Goal: Task Accomplishment & Management: Use online tool/utility

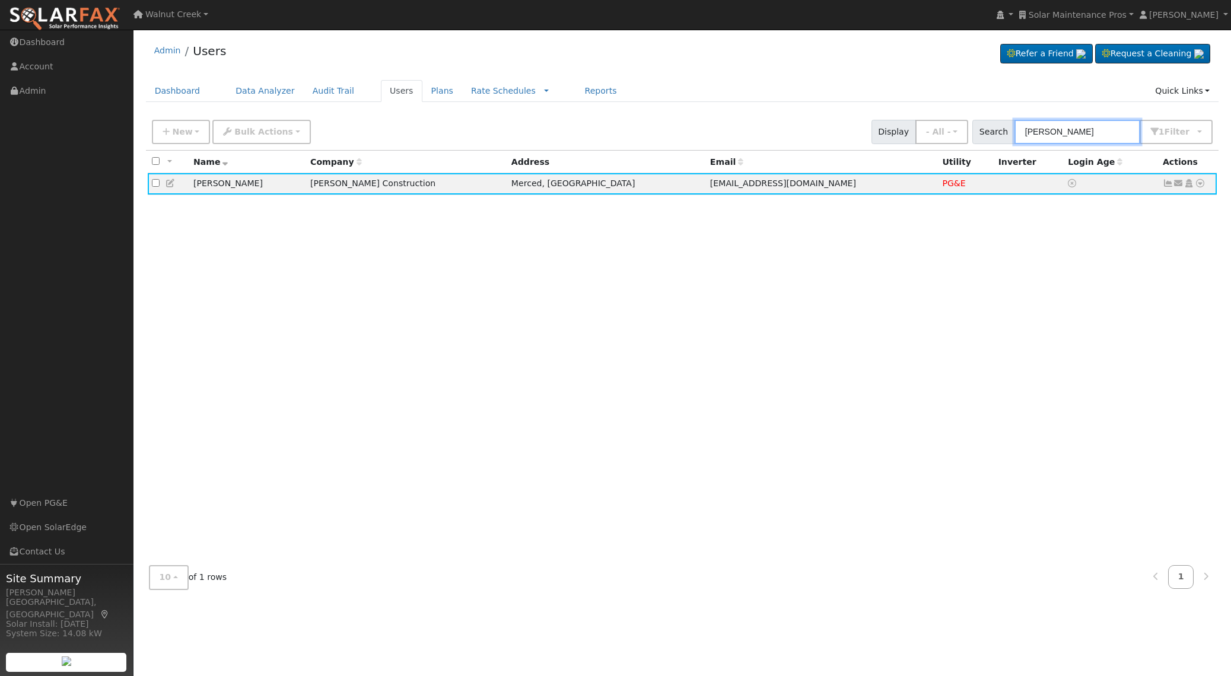
click at [1080, 138] on input "Mary Camper" at bounding box center [1077, 132] width 126 height 24
paste input "[PERSON_NAME]"
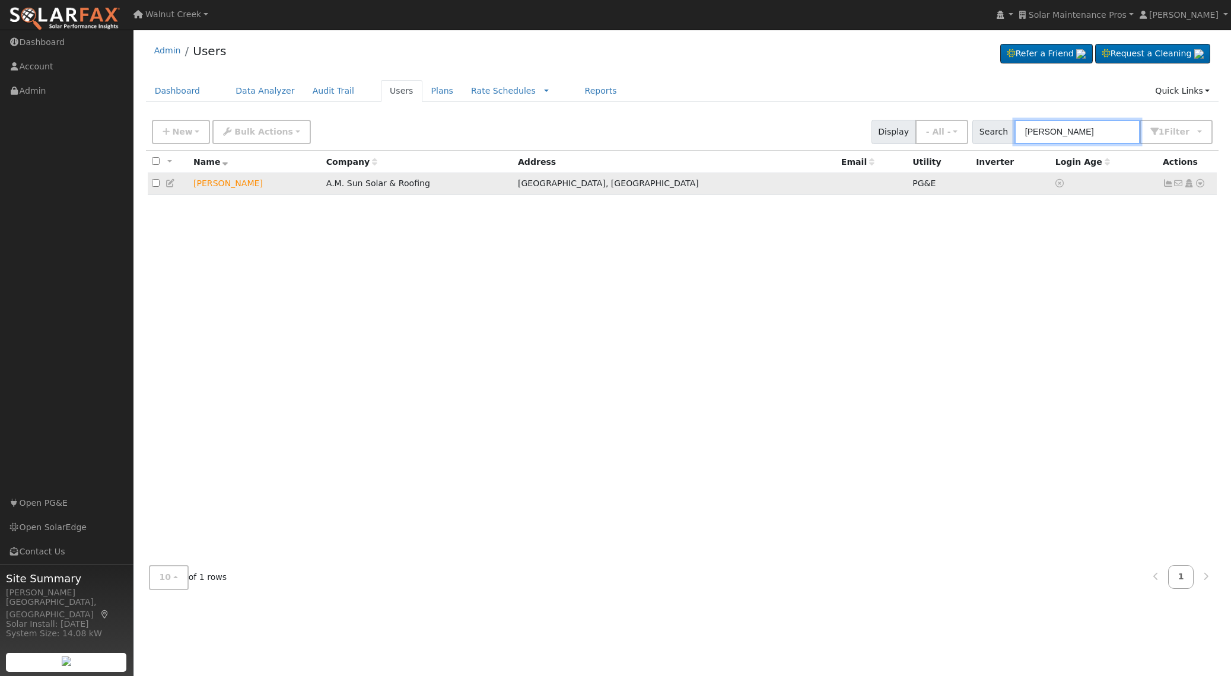
type input "[PERSON_NAME]"
click at [1199, 186] on icon at bounding box center [1200, 183] width 11 height 8
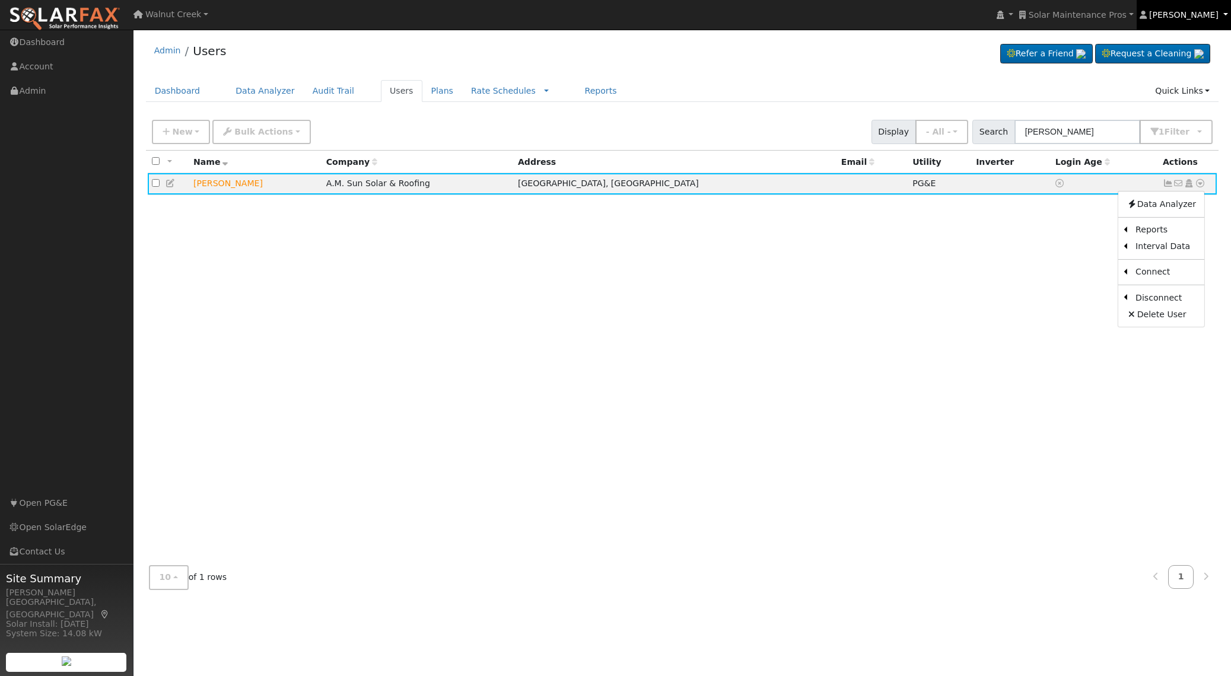
click at [1193, 20] on link "[PERSON_NAME]" at bounding box center [1184, 15] width 95 height 30
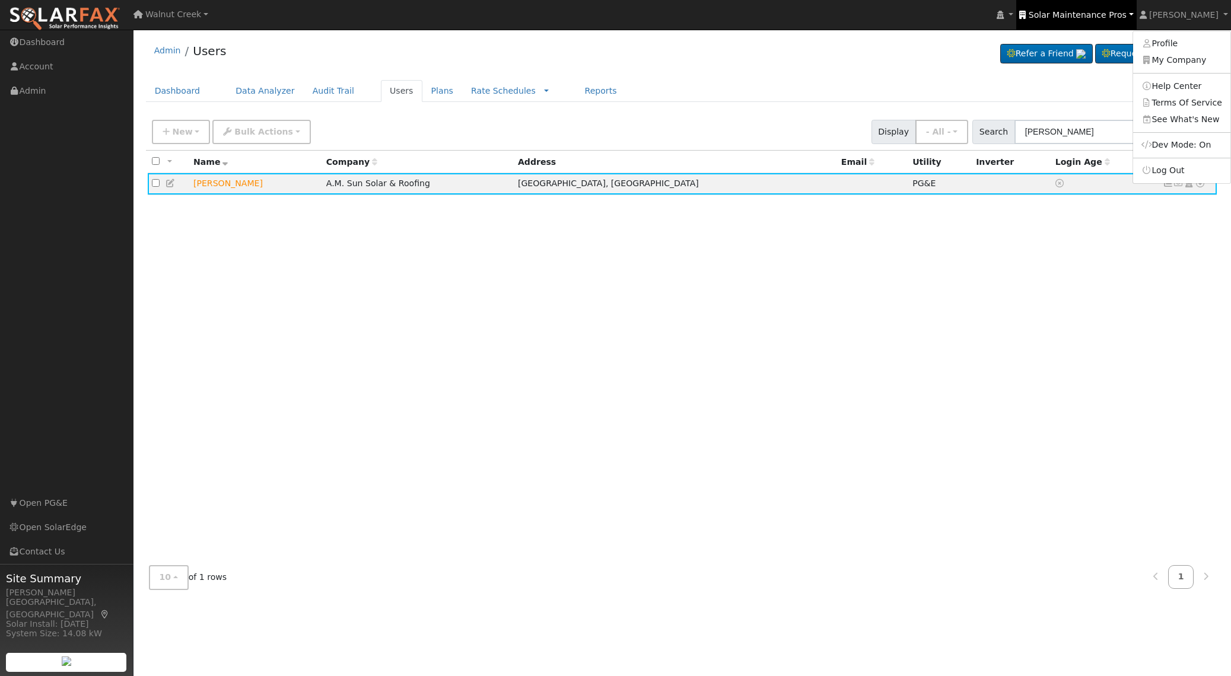
click at [1127, 14] on span "Solar Maintenance Pros" at bounding box center [1078, 14] width 98 height 9
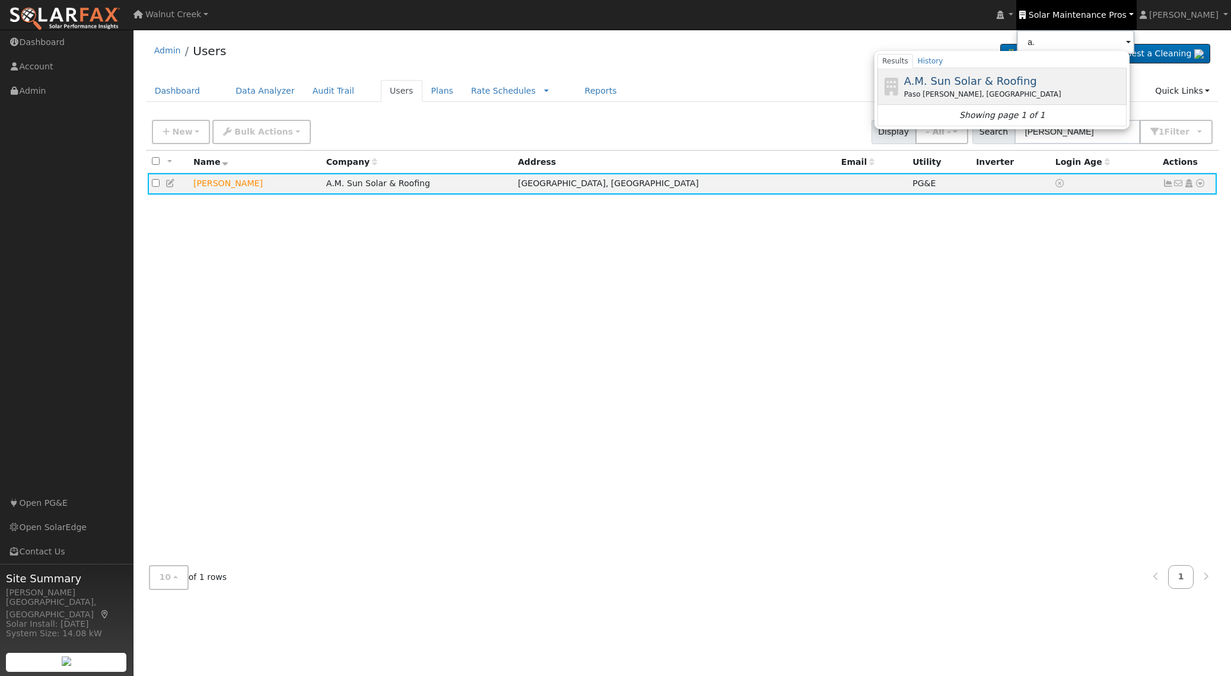
click at [1063, 78] on div "A.M. Sun Solar & Roofing Paso Robles, CA" at bounding box center [1014, 86] width 220 height 27
type input "A.M. Sun Solar & Roofing"
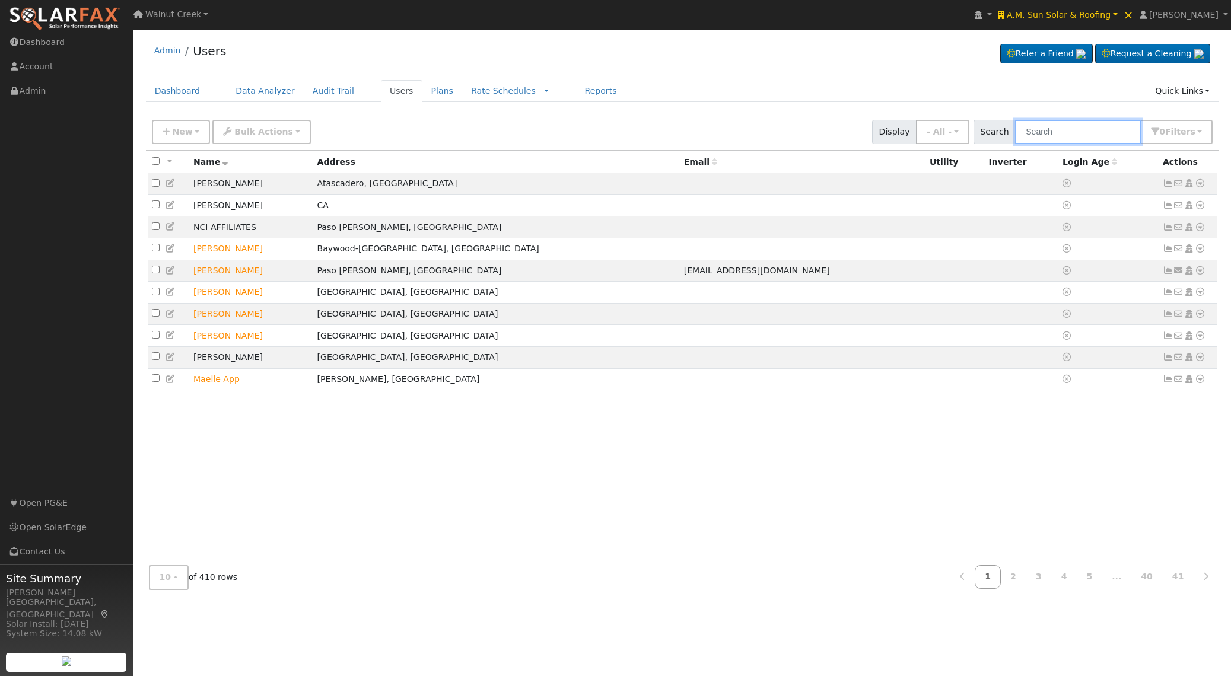
click at [1071, 128] on input "text" at bounding box center [1078, 132] width 126 height 24
paste input "[PERSON_NAME]"
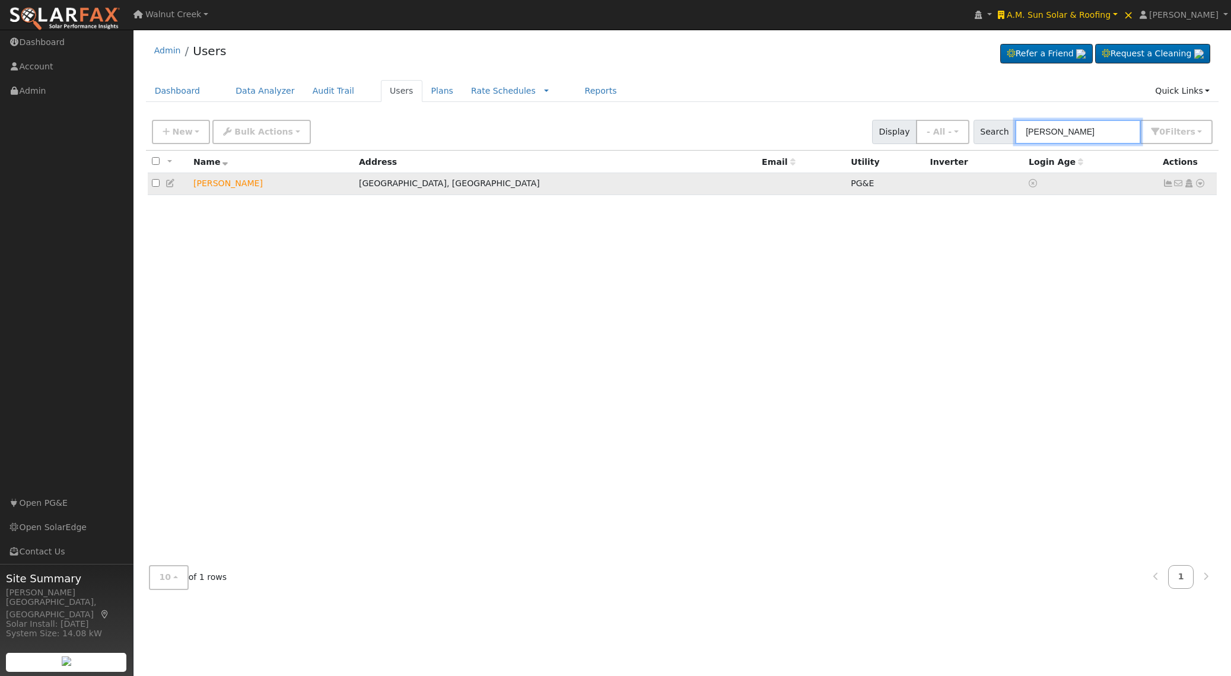
type input "[PERSON_NAME]"
click at [1202, 184] on icon at bounding box center [1200, 183] width 11 height 8
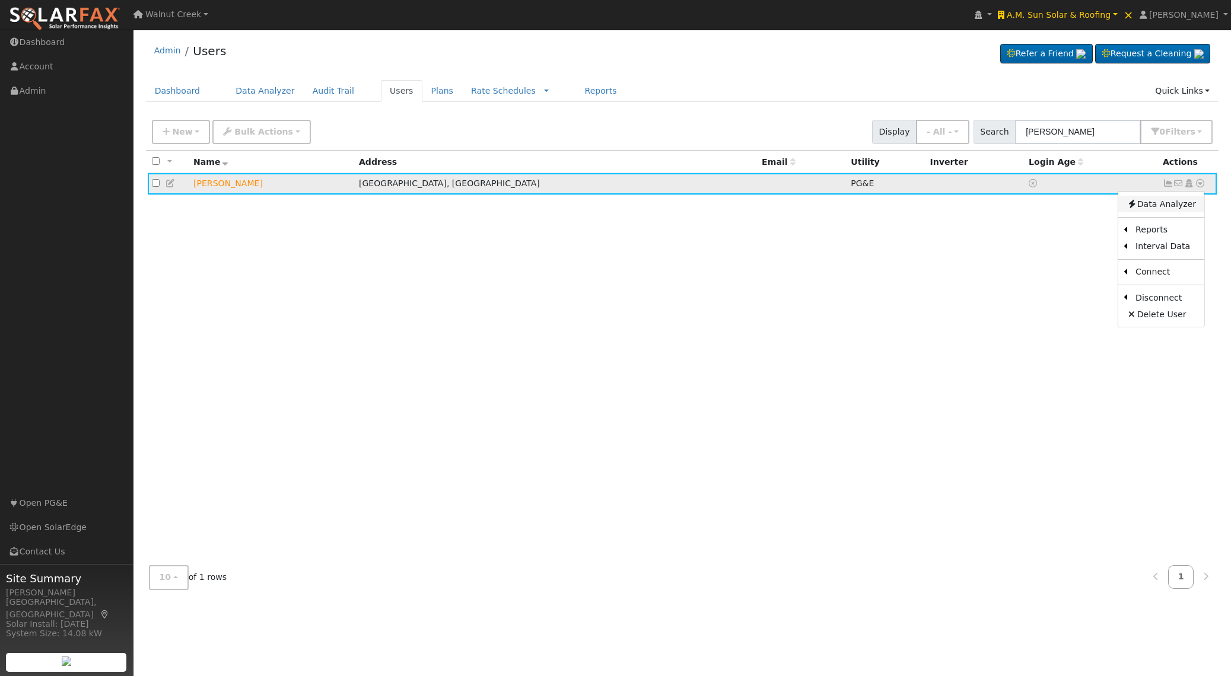
click at [1191, 209] on link "Data Analyzer" at bounding box center [1161, 204] width 86 height 17
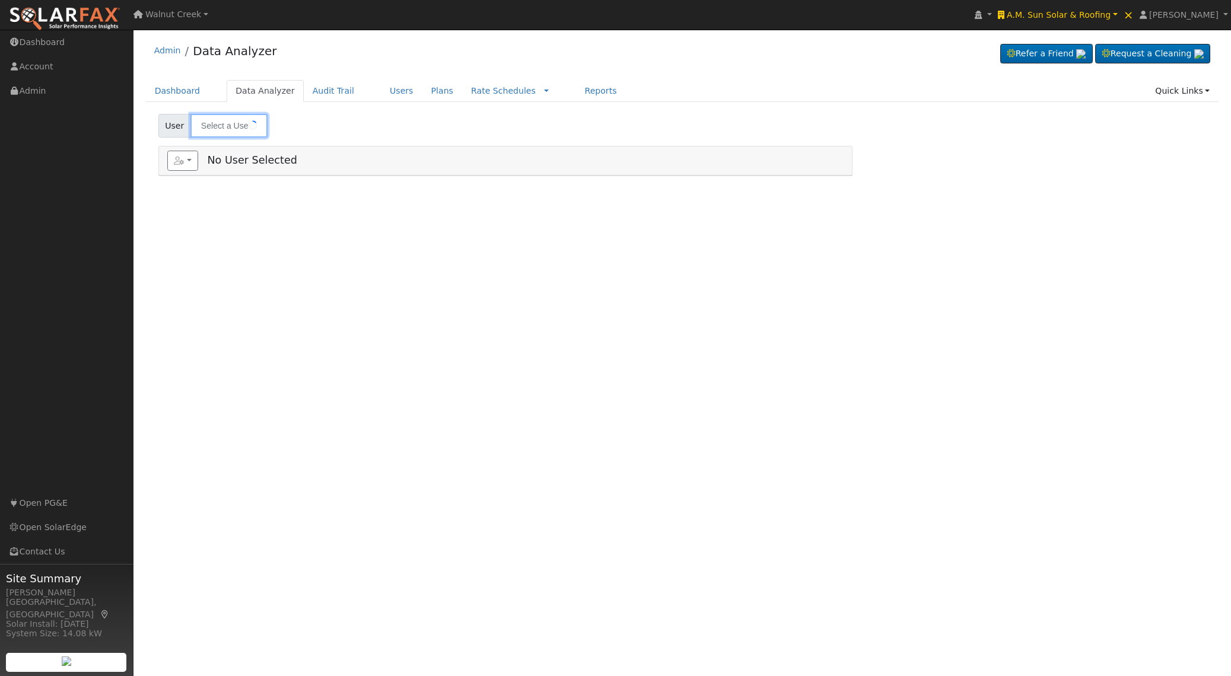
type input "[PERSON_NAME]"
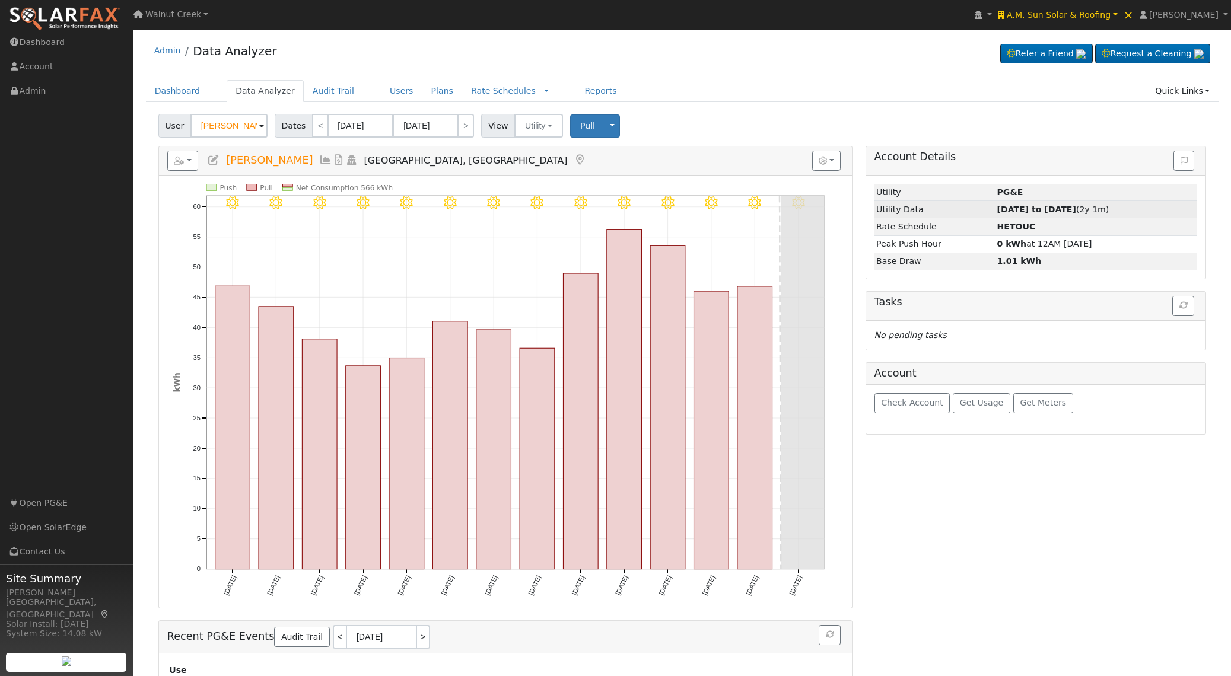
click at [1017, 206] on strong "09/05/23 to 09/03/25" at bounding box center [1036, 209] width 79 height 9
type input "09/05/2023"
type input "09/03/2025"
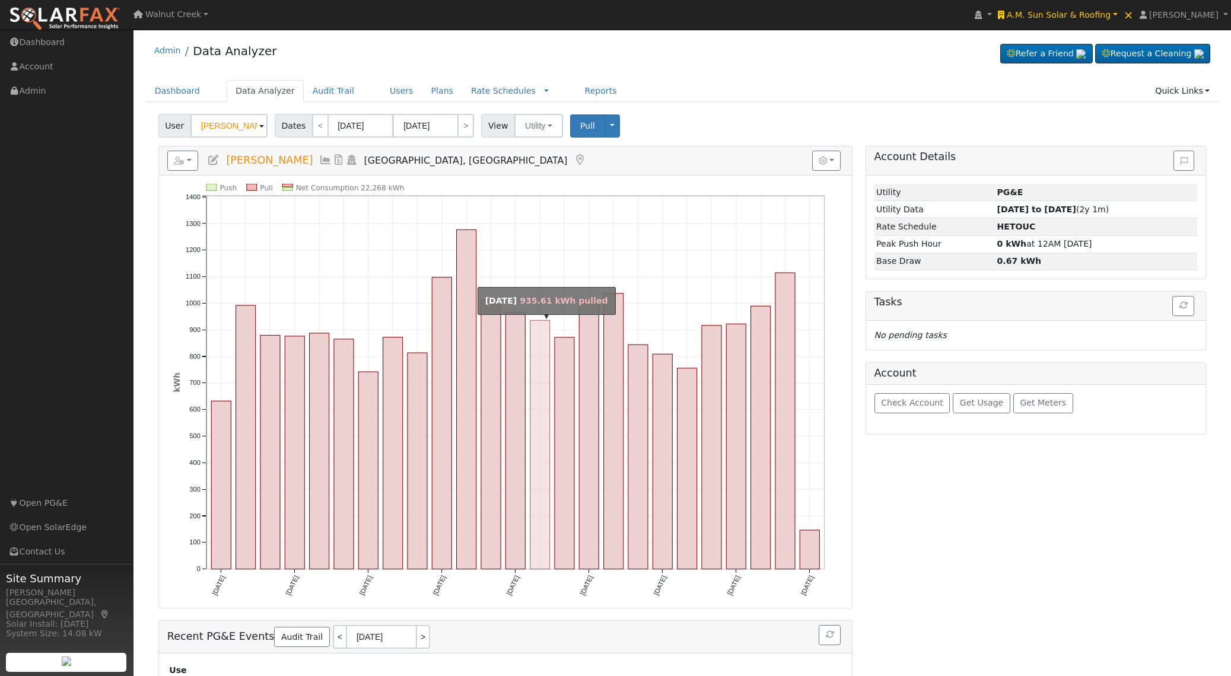
click at [532, 410] on rect "onclick=""" at bounding box center [540, 445] width 20 height 249
type input "10/01/2024"
type input "10/31/2024"
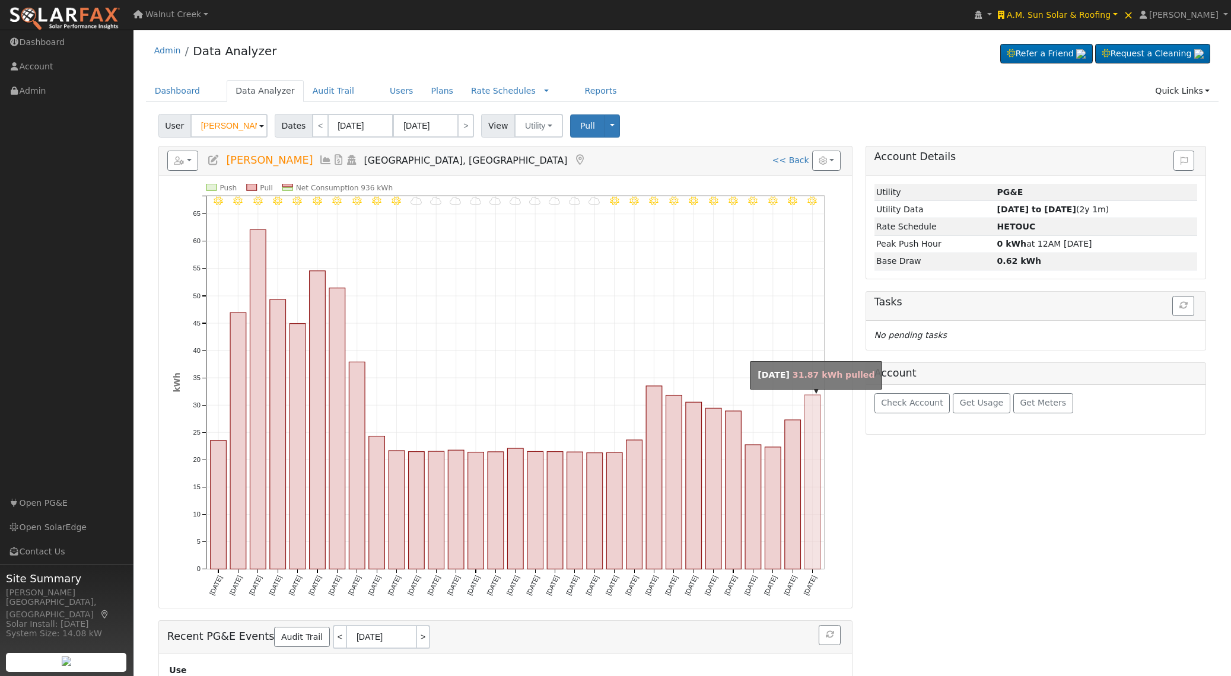
click at [808, 485] on rect "onclick=""" at bounding box center [812, 482] width 16 height 174
type input "10/31/2024"
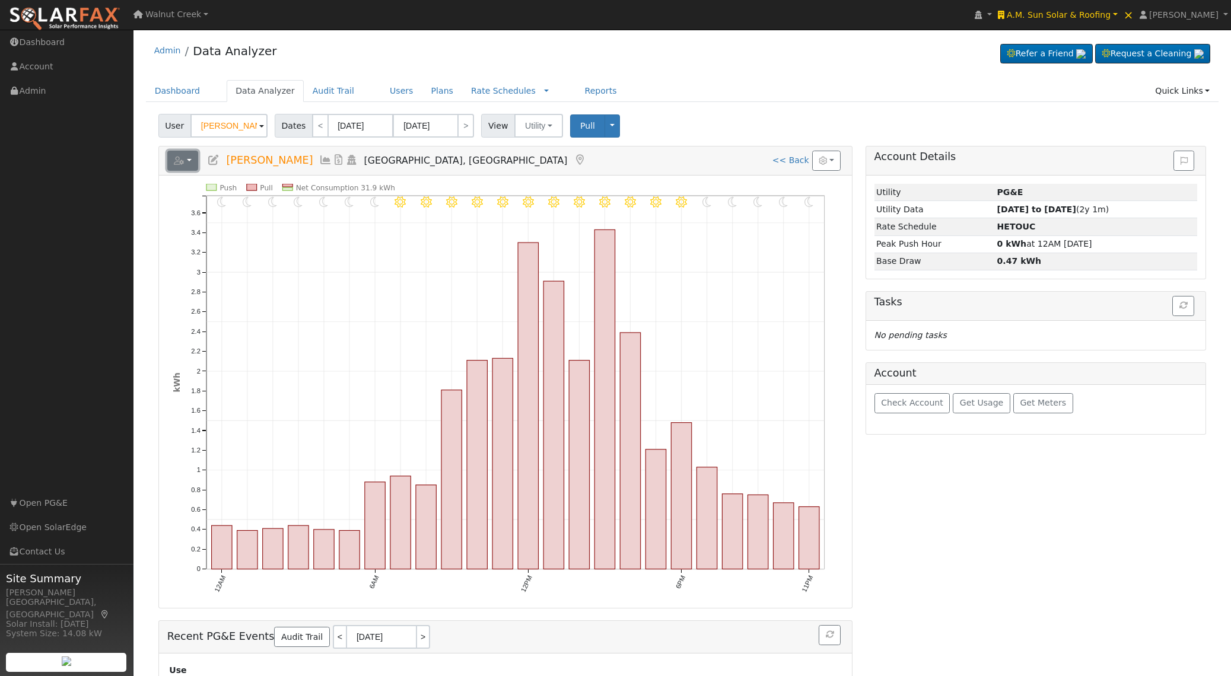
click at [191, 162] on button "button" at bounding box center [182, 161] width 31 height 20
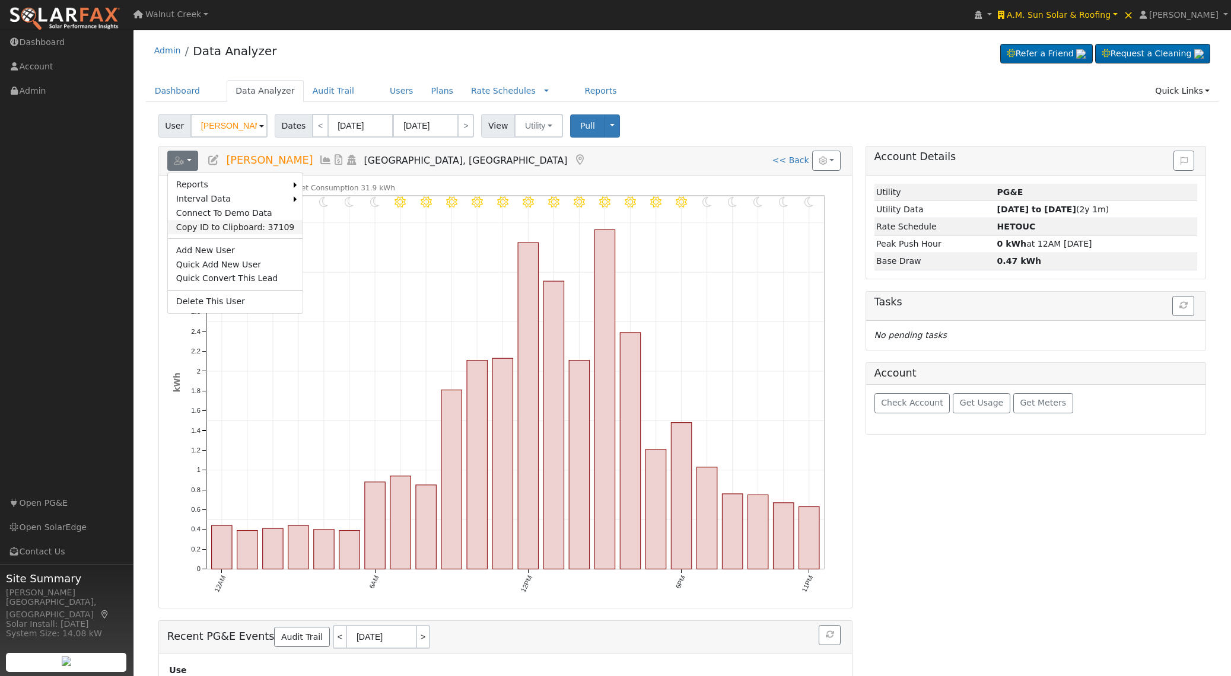
click at [208, 229] on link "Copy ID to Clipboard: 37109" at bounding box center [235, 227] width 135 height 14
